Goal: Find contact information: Find contact information

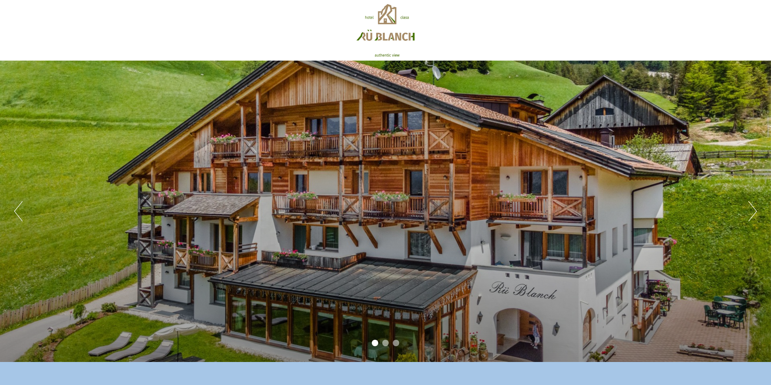
click at [753, 216] on button "Next" at bounding box center [753, 211] width 8 height 20
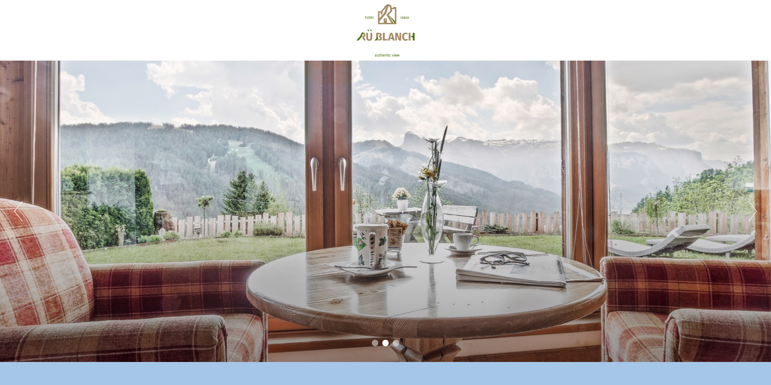
click at [752, 216] on button "Next" at bounding box center [753, 211] width 8 height 20
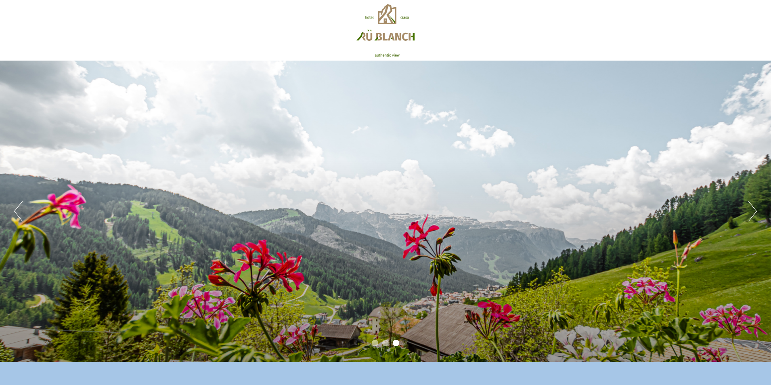
click at [756, 214] on button "Next" at bounding box center [753, 211] width 8 height 20
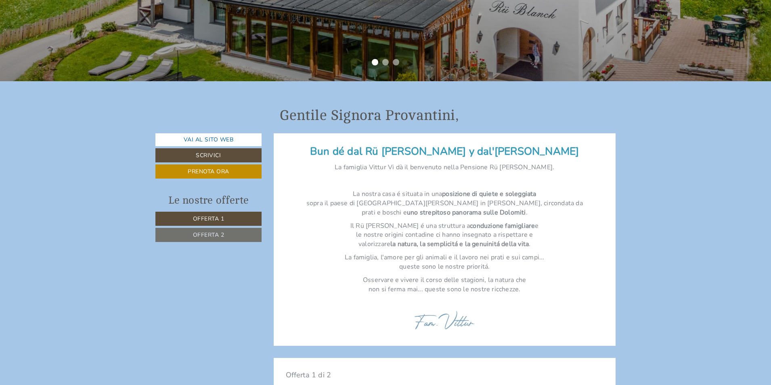
scroll to position [283, 0]
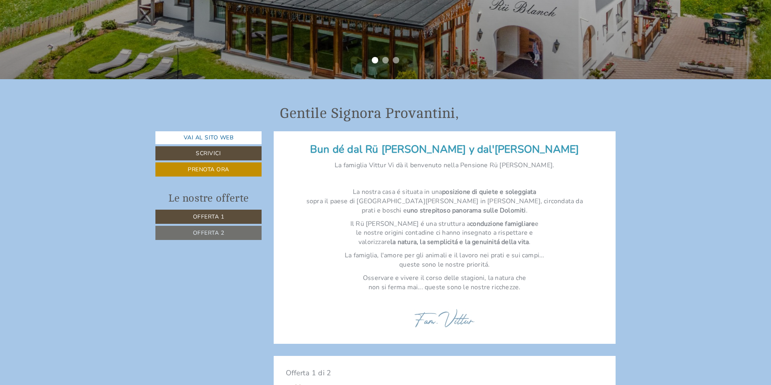
click at [215, 218] on span "Offerta 1" at bounding box center [209, 217] width 32 height 8
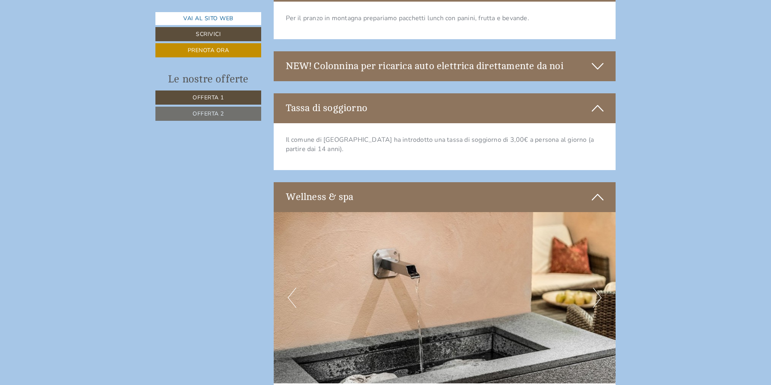
scroll to position [1608, 0]
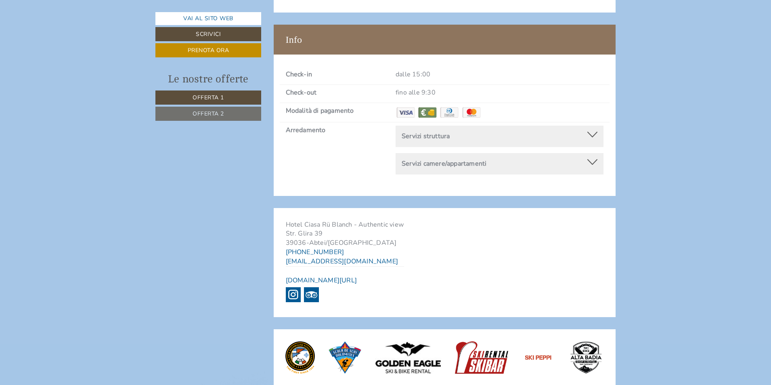
scroll to position [3110, 0]
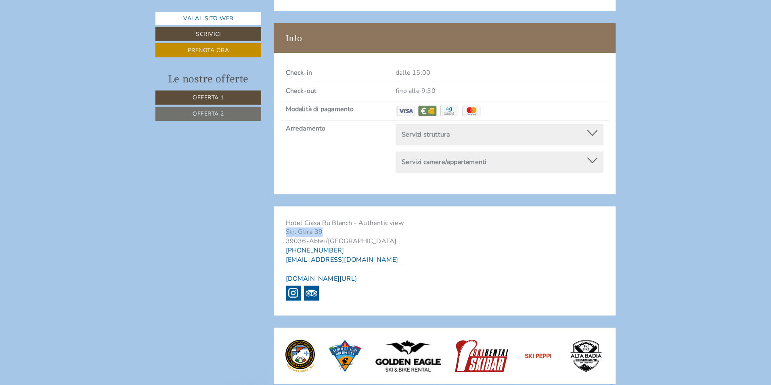
drag, startPoint x: 286, startPoint y: 221, endPoint x: 322, endPoint y: 221, distance: 35.9
click at [322, 221] on div "Hotel Ciasa Rü [PERSON_NAME] - Authentic view Str. Glira 39 39036 - Abtei/Badia…" at bounding box center [345, 260] width 143 height 109
copy span "Str. Glira 39"
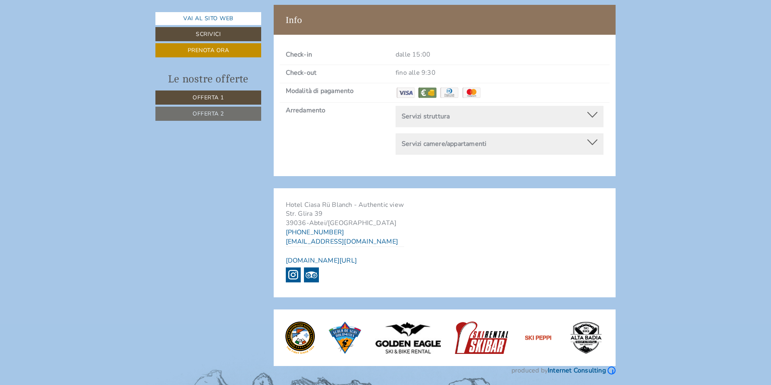
scroll to position [3109, 0]
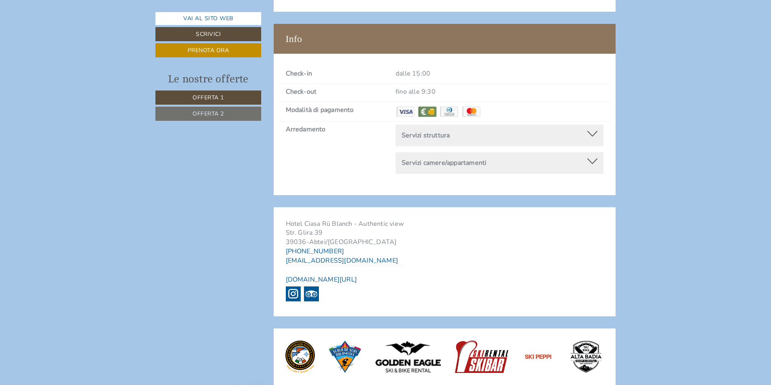
drag, startPoint x: 345, startPoint y: 242, endPoint x: 300, endPoint y: 239, distance: 44.5
click at [300, 239] on div "Hotel Ciasa Rü [PERSON_NAME] - Authentic view Str. Glira 39 39036 - Abtei/Badia…" at bounding box center [345, 261] width 143 height 109
copy link "0471 849423"
click at [362, 249] on div "Hotel Ciasa Rü [PERSON_NAME] - Authentic view Str. Glira 39 39036 - Abtei/Badia…" at bounding box center [345, 261] width 143 height 109
click at [355, 246] on div "Hotel Ciasa Rü [PERSON_NAME] - Authentic view Str. Glira 39 39036 - Abtei/Badia…" at bounding box center [345, 261] width 143 height 109
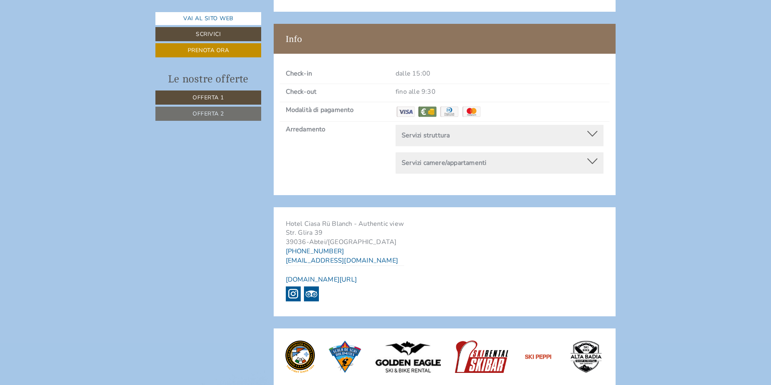
drag, startPoint x: 342, startPoint y: 240, endPoint x: 300, endPoint y: 241, distance: 41.6
click at [300, 241] on div "Hotel Ciasa Rü [PERSON_NAME] - Authentic view Str. Glira 39 39036 - Abtei/Badia…" at bounding box center [345, 261] width 143 height 109
copy link "0471 849423"
